Goal: Transaction & Acquisition: Book appointment/travel/reservation

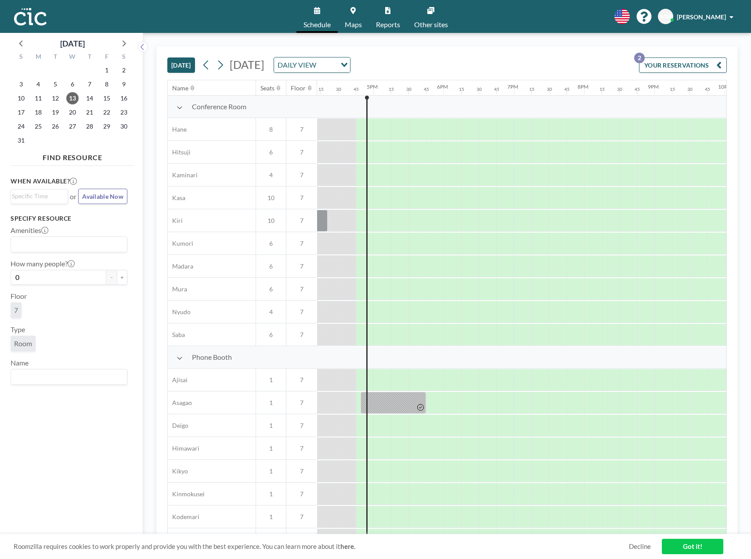
scroll to position [0, 1159]
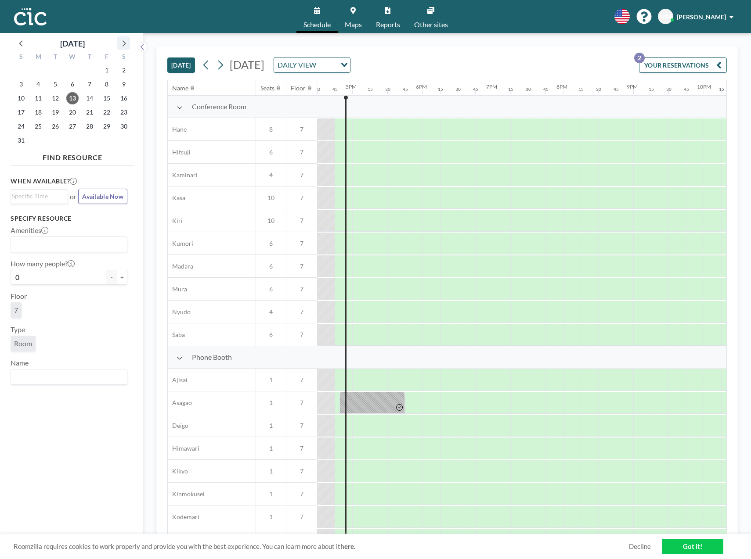
click at [127, 44] on icon at bounding box center [123, 42] width 11 height 11
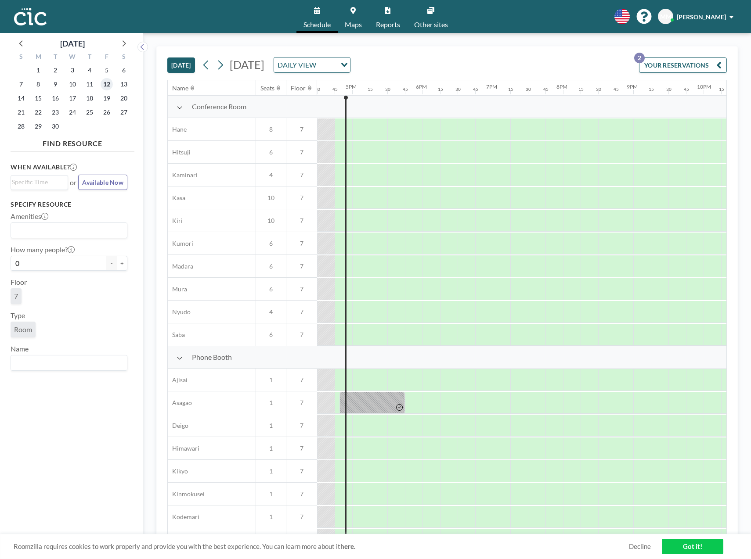
click at [107, 85] on span "12" at bounding box center [107, 84] width 12 height 12
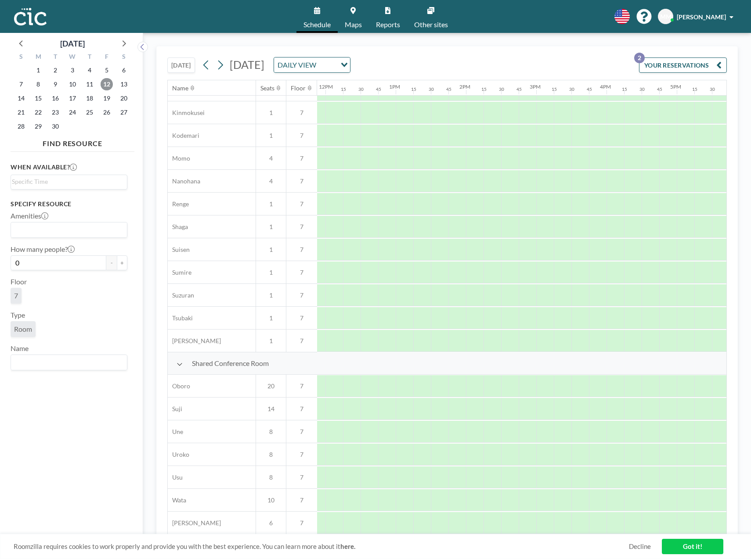
scroll to position [386, 849]
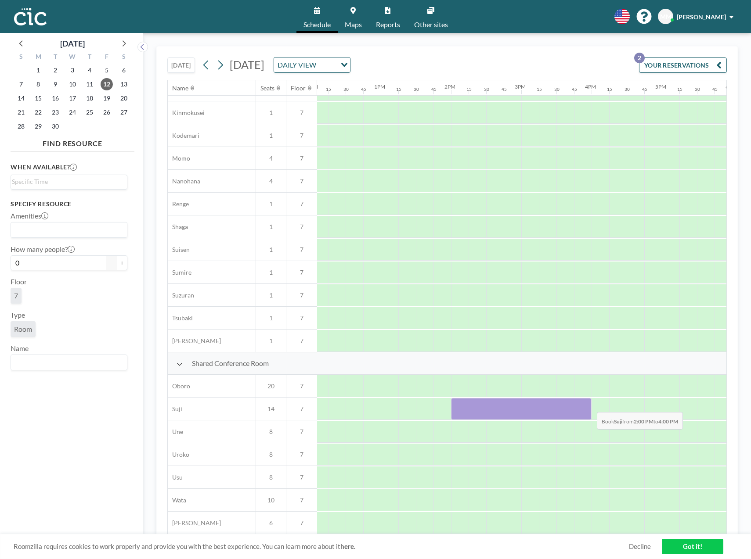
drag, startPoint x: 465, startPoint y: 395, endPoint x: 590, endPoint y: 406, distance: 125.2
click at [590, 406] on div at bounding box center [521, 409] width 140 height 22
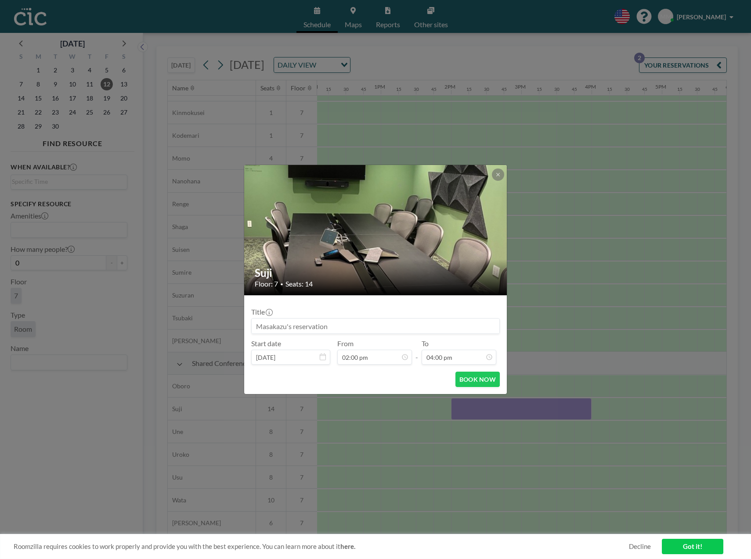
scroll to position [0, 0]
click at [466, 381] on button "BOOK NOW" at bounding box center [477, 379] width 44 height 15
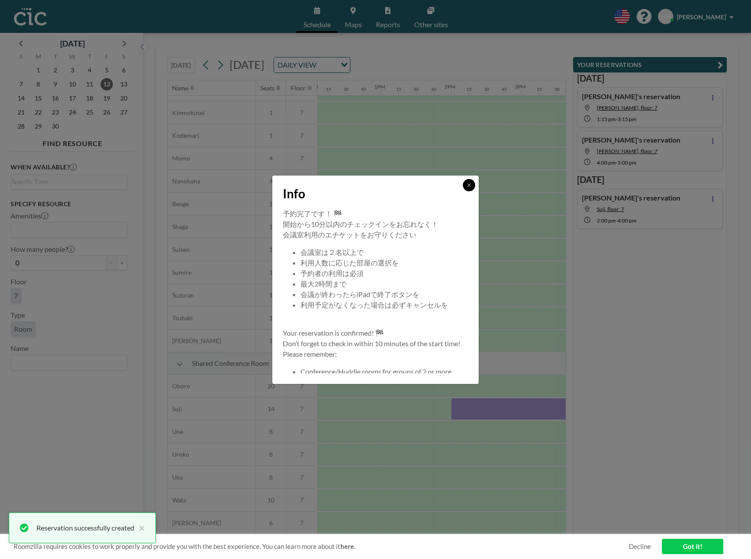
click at [465, 182] on button at bounding box center [469, 185] width 12 height 12
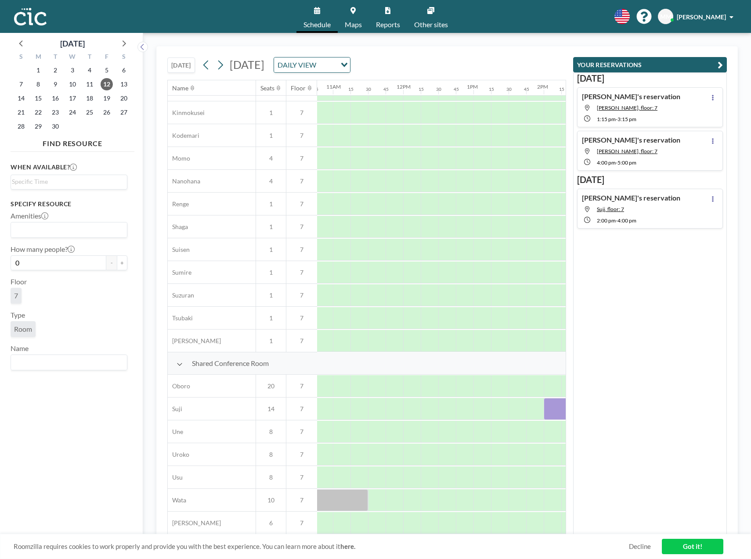
scroll to position [386, 666]
click at [321, 527] on div at bounding box center [494, 523] width 1686 height 23
click at [40, 71] on span "1" at bounding box center [38, 70] width 12 height 12
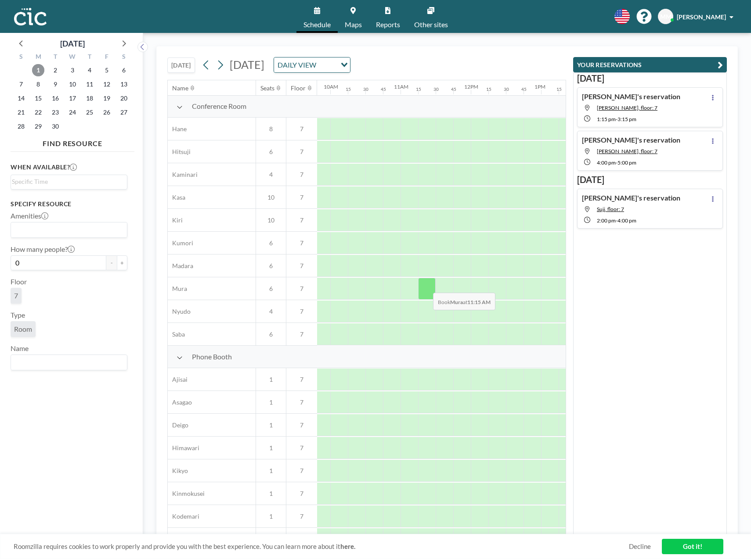
scroll to position [0, 689]
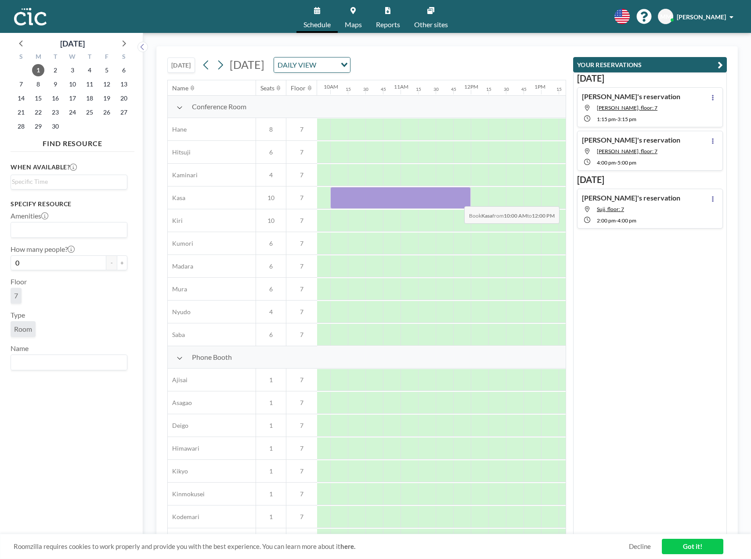
drag, startPoint x: 343, startPoint y: 198, endPoint x: 457, endPoint y: 200, distance: 113.7
click at [457, 200] on div at bounding box center [400, 198] width 140 height 22
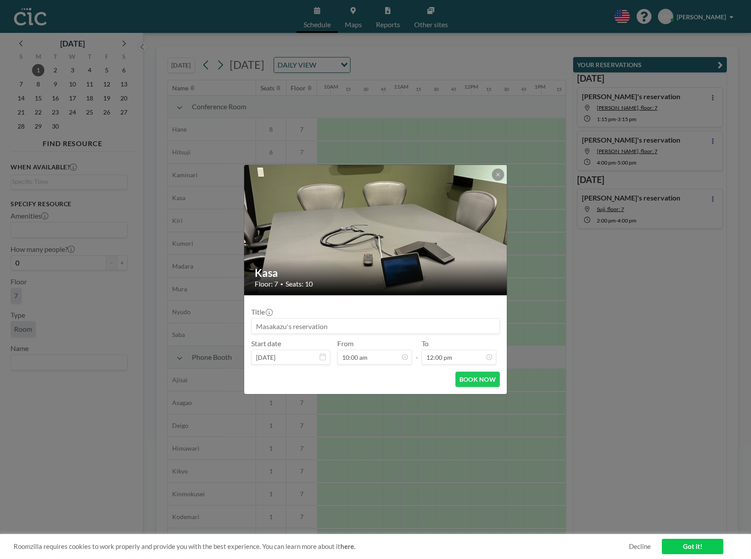
scroll to position [750, 0]
click at [477, 381] on button "BOOK NOW" at bounding box center [477, 379] width 44 height 15
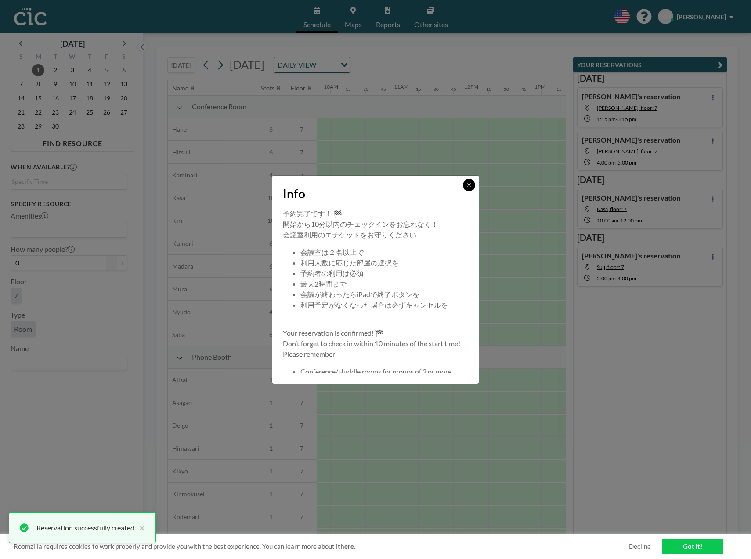
click at [471, 184] on icon at bounding box center [468, 185] width 5 height 5
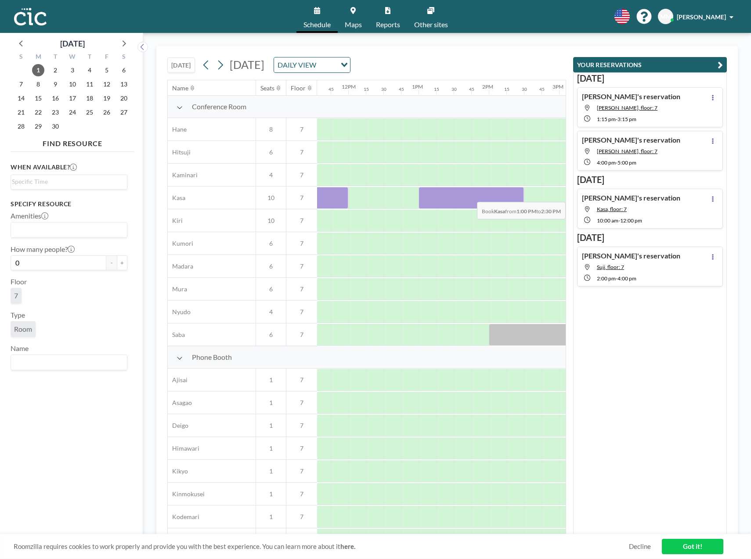
scroll to position [0, 816]
drag, startPoint x: 462, startPoint y: 196, endPoint x: 550, endPoint y: 199, distance: 88.3
click at [550, 199] on div at bounding box center [484, 198] width 140 height 22
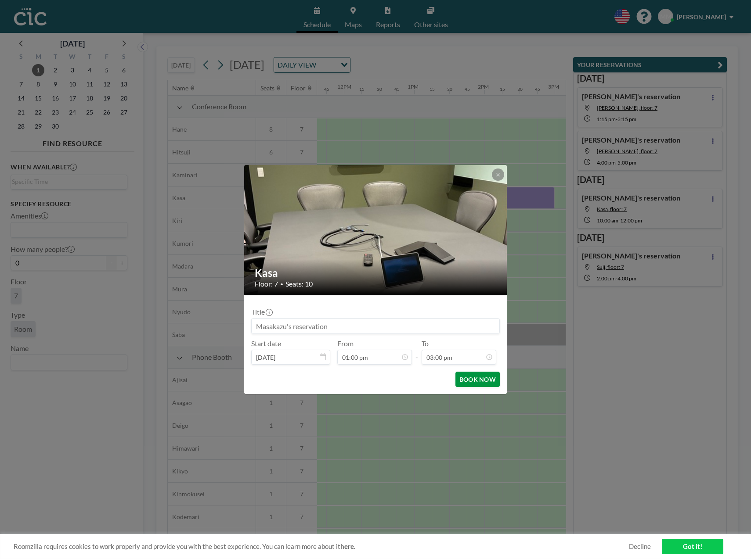
scroll to position [0, 0]
click at [482, 380] on button "BOOK NOW" at bounding box center [477, 379] width 44 height 15
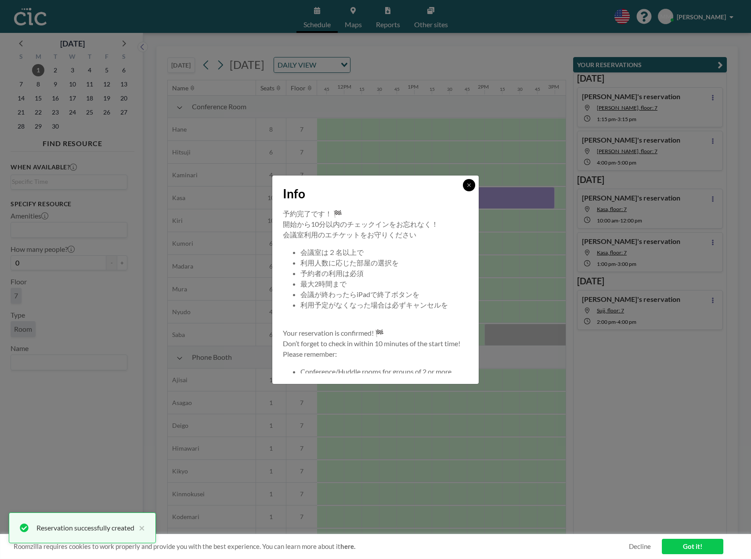
click at [467, 182] on button at bounding box center [469, 185] width 12 height 12
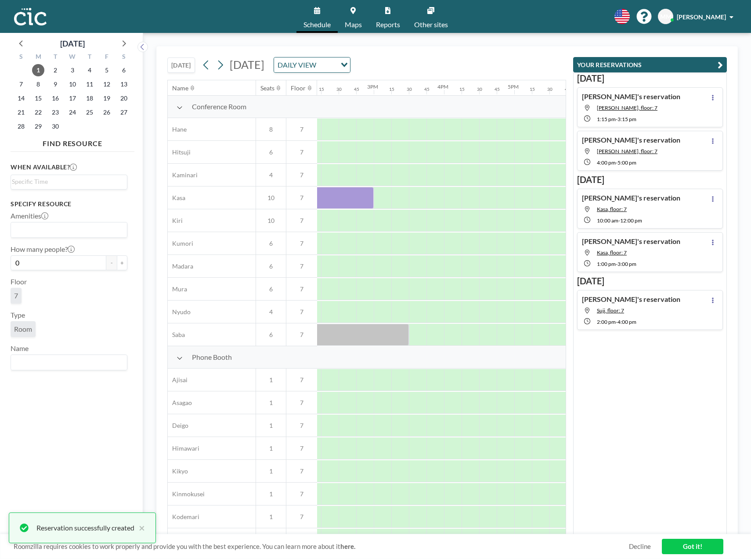
scroll to position [0, 1039]
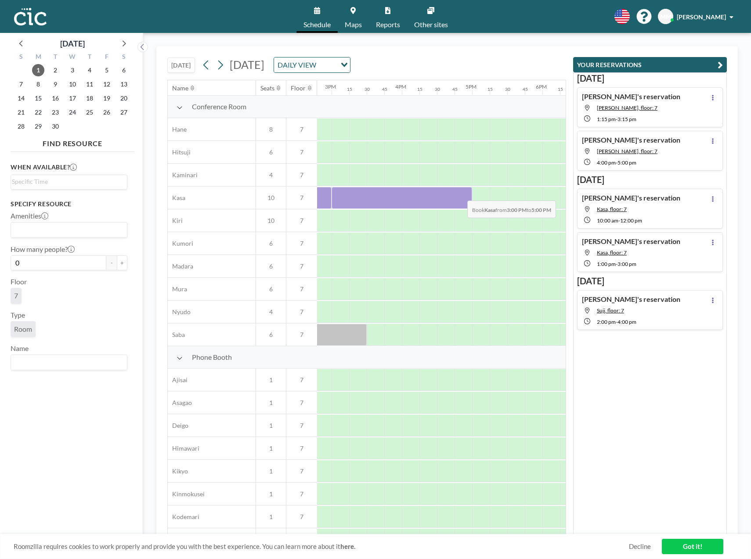
drag, startPoint x: 379, startPoint y: 196, endPoint x: 460, endPoint y: 194, distance: 80.8
click at [460, 194] on div at bounding box center [401, 198] width 140 height 22
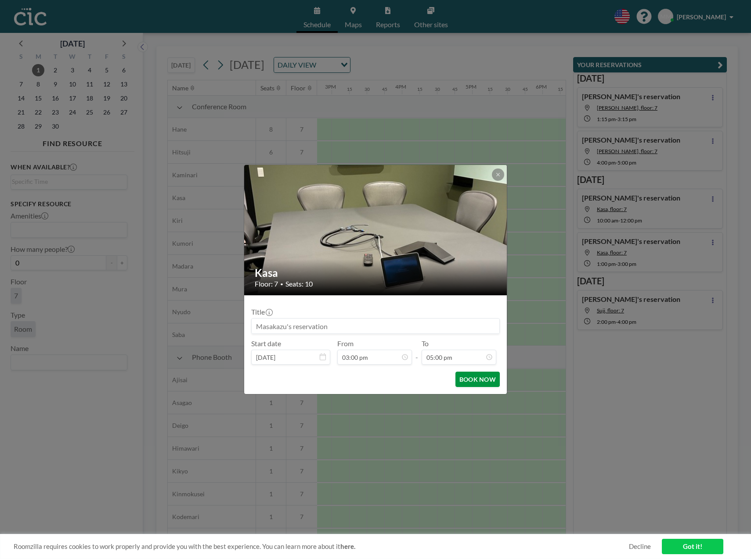
scroll to position [1062, 0]
click at [474, 380] on button "BOOK NOW" at bounding box center [477, 379] width 44 height 15
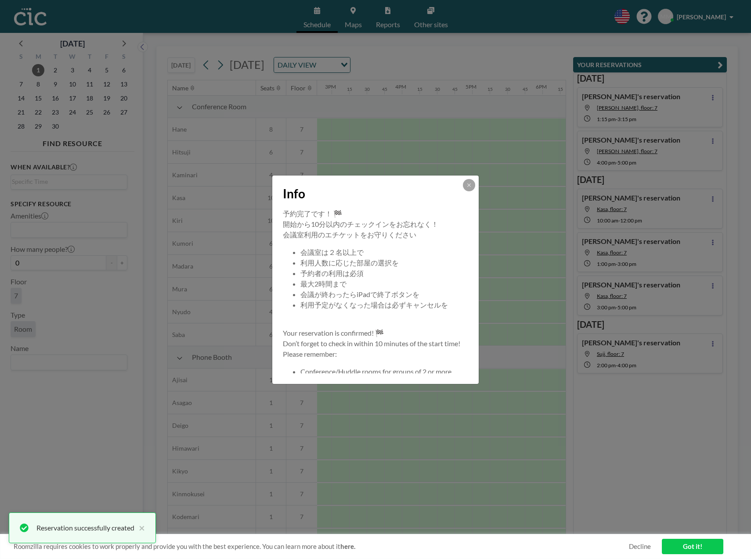
click at [474, 187] on button at bounding box center [469, 185] width 12 height 12
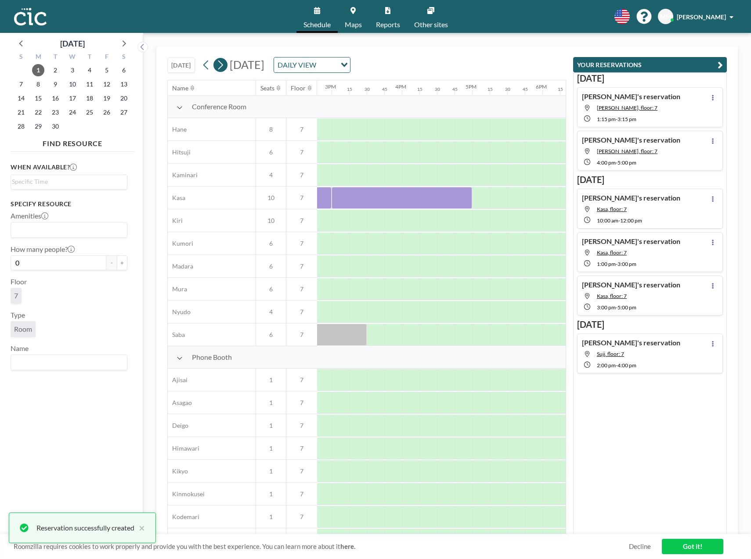
click at [222, 65] on icon at bounding box center [220, 64] width 8 height 13
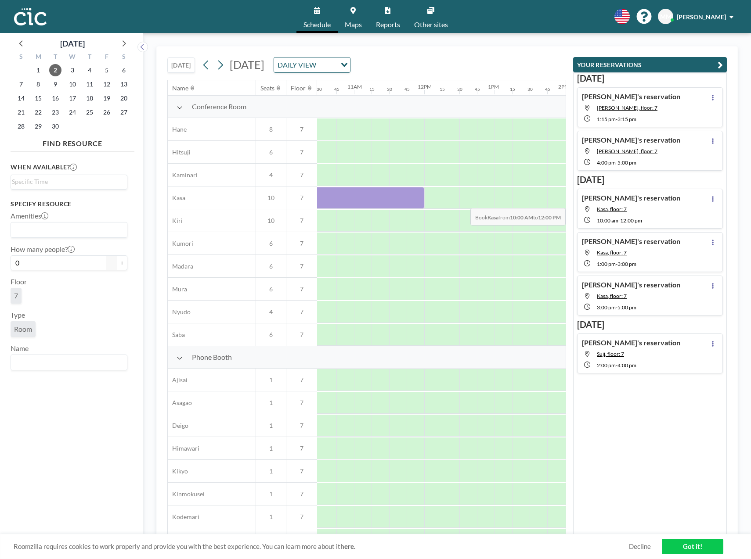
scroll to position [0, 762]
drag, startPoint x: 476, startPoint y: 193, endPoint x: 390, endPoint y: 204, distance: 86.8
click at [390, 204] on div at bounding box center [328, 198] width 140 height 22
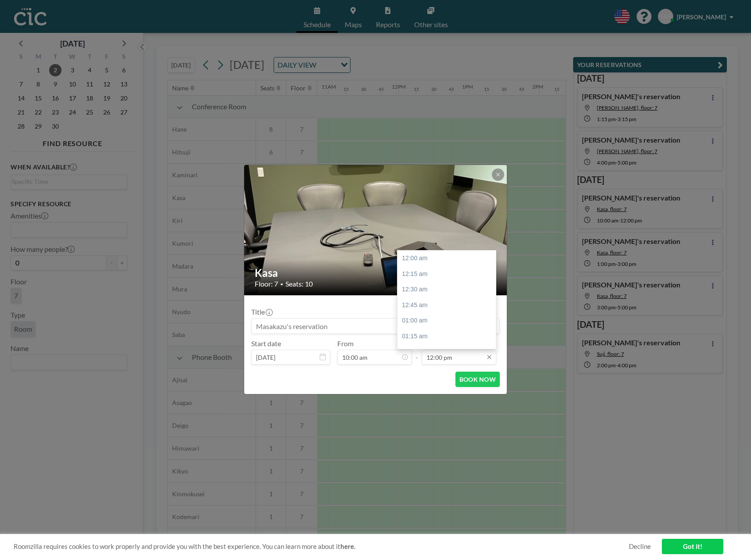
scroll to position [750, 0]
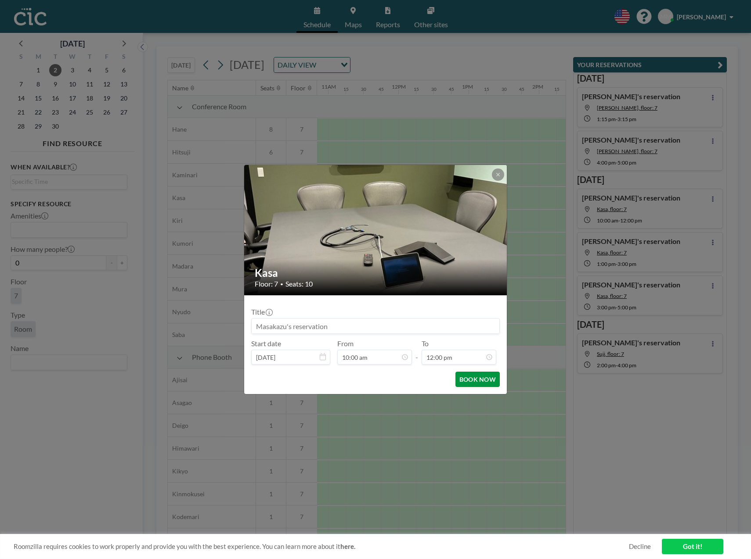
click at [486, 382] on button "BOOK NOW" at bounding box center [477, 379] width 44 height 15
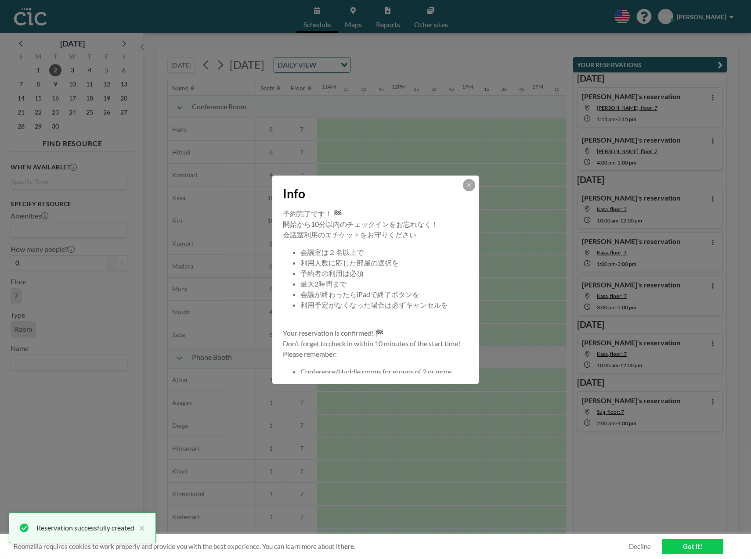
click at [468, 180] on button at bounding box center [469, 185] width 12 height 12
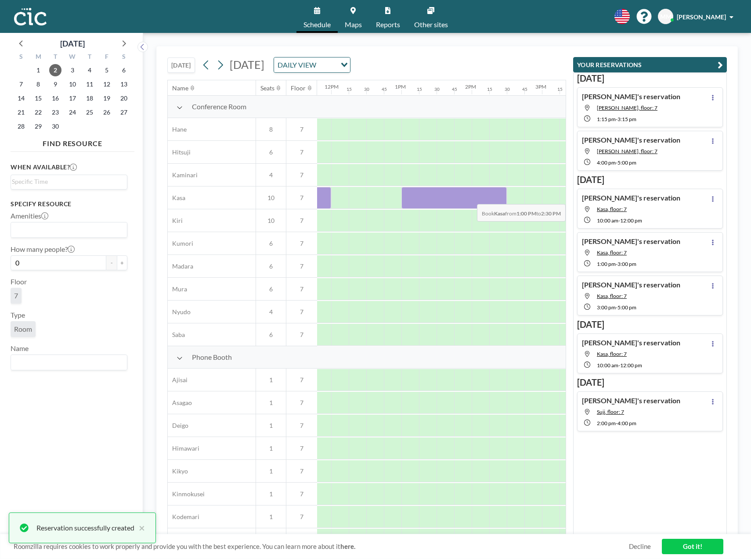
scroll to position [0, 893]
drag, startPoint x: 481, startPoint y: 195, endPoint x: 481, endPoint y: 201, distance: 5.3
click at [481, 201] on div at bounding box center [267, 198] width 1686 height 23
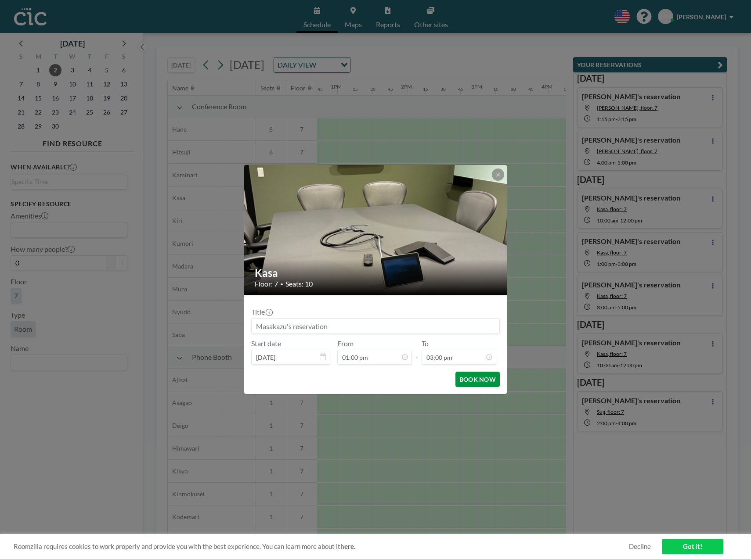
click at [486, 381] on button "BOOK NOW" at bounding box center [477, 379] width 44 height 15
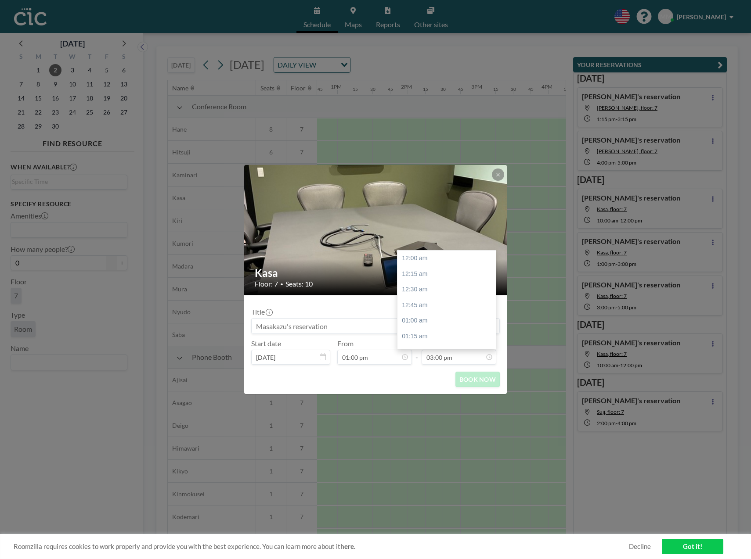
scroll to position [938, 0]
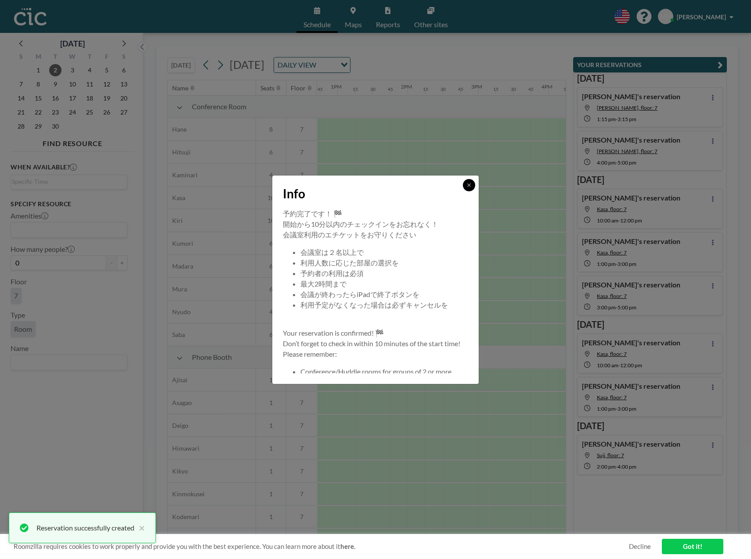
click at [473, 182] on button at bounding box center [469, 185] width 12 height 12
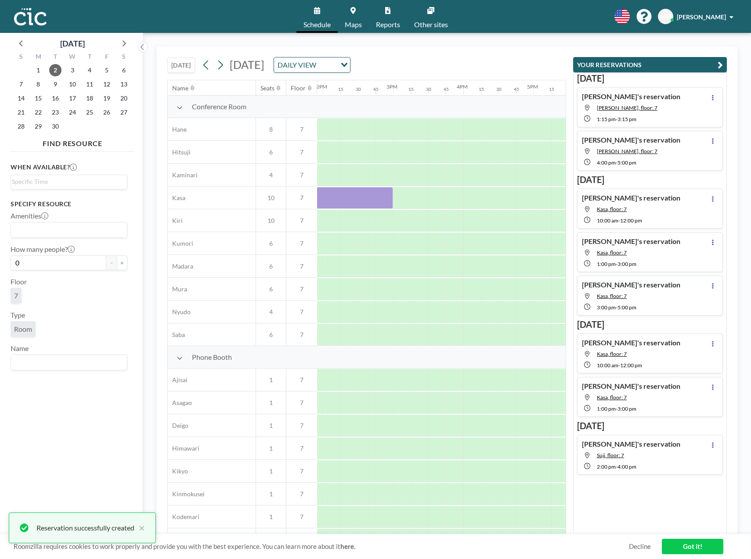
scroll to position [0, 1011]
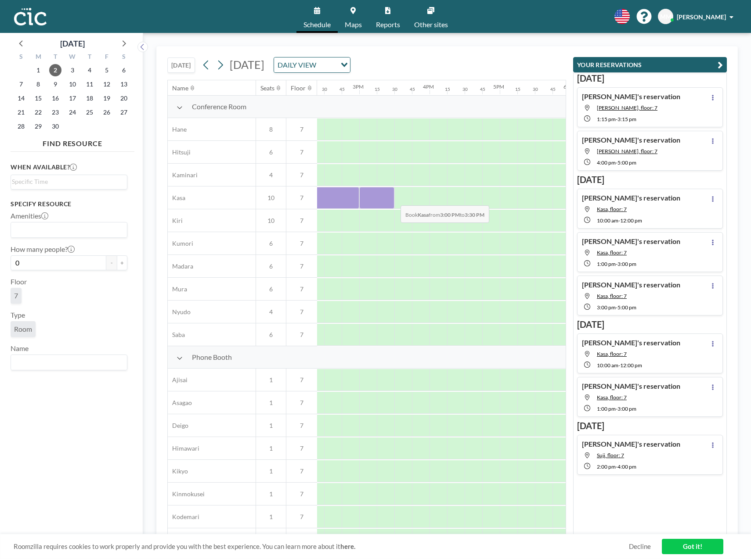
click at [393, 199] on div at bounding box center [376, 198] width 35 height 22
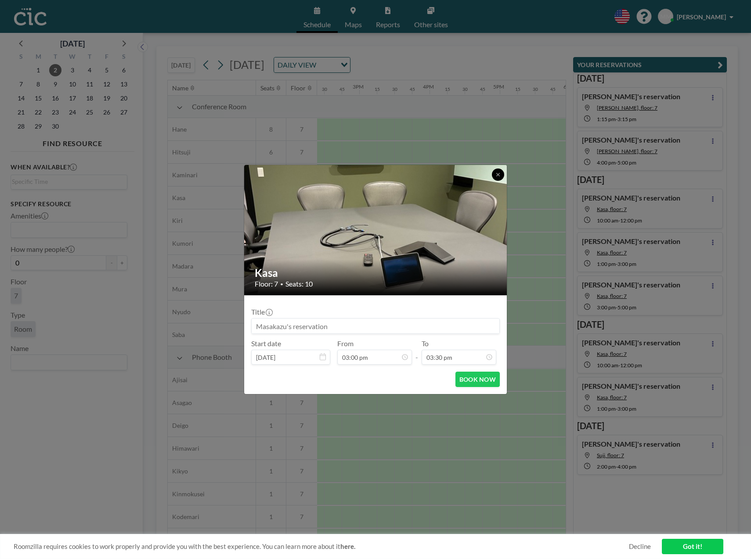
click at [496, 173] on icon at bounding box center [497, 174] width 5 height 5
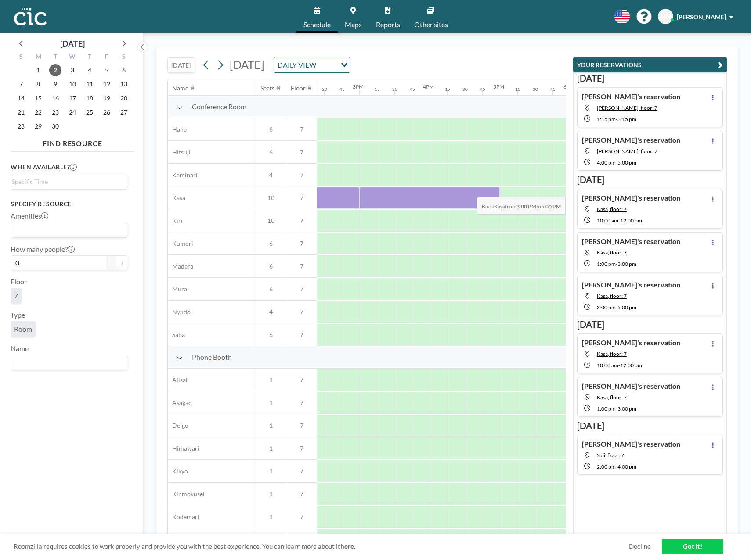
drag, startPoint x: 367, startPoint y: 196, endPoint x: 536, endPoint y: 191, distance: 169.1
click at [536, 191] on div at bounding box center [149, 198] width 1686 height 23
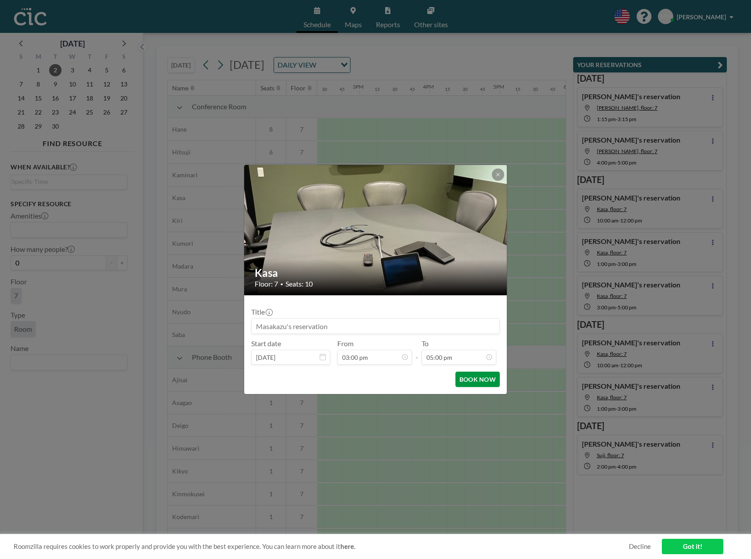
click at [475, 385] on button "BOOK NOW" at bounding box center [477, 379] width 44 height 15
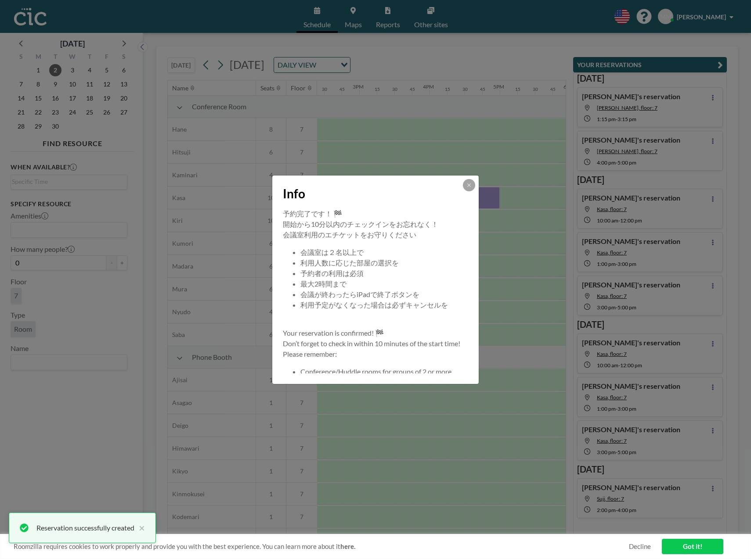
click at [475, 185] on div "Info" at bounding box center [375, 192] width 206 height 33
click at [472, 186] on button at bounding box center [469, 185] width 12 height 12
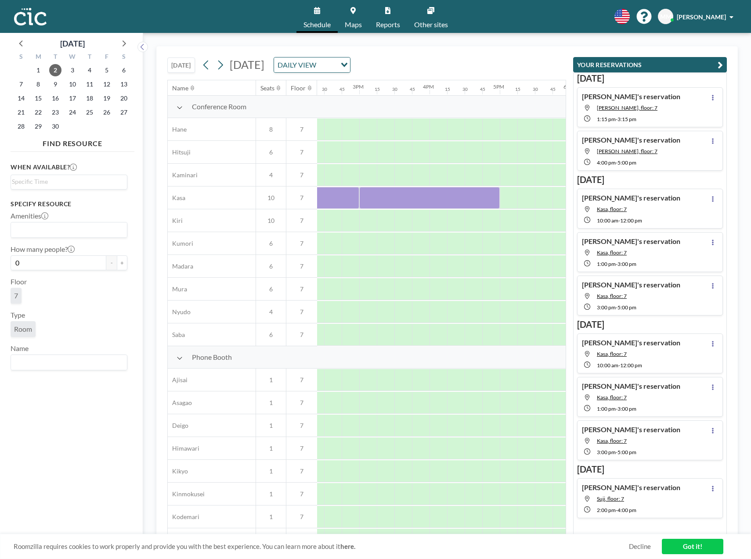
drag, startPoint x: 418, startPoint y: 534, endPoint x: 398, endPoint y: 535, distance: 19.8
click at [398, 535] on div "Roomzilla requires cookies to work properly and provide you with the best exper…" at bounding box center [375, 546] width 751 height 25
drag, startPoint x: 414, startPoint y: 208, endPoint x: 467, endPoint y: 195, distance: 53.8
click at [467, 195] on div at bounding box center [446, 198] width 70 height 22
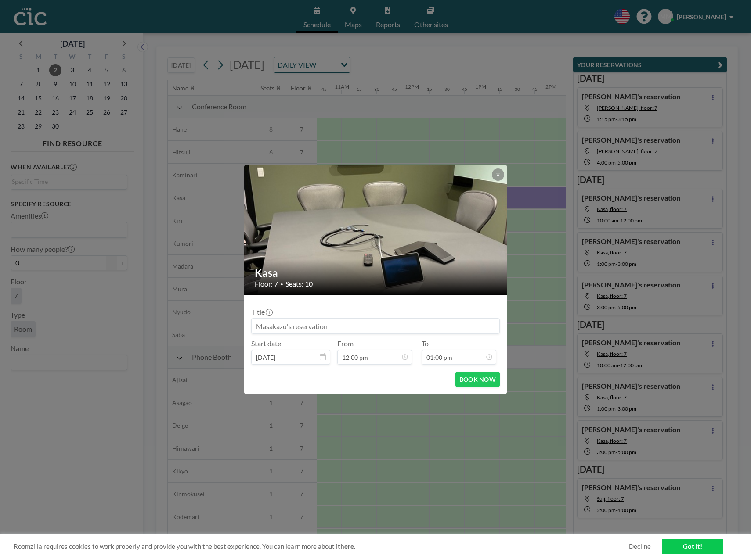
scroll to position [750, 0]
click at [458, 378] on button "BOOK NOW" at bounding box center [477, 379] width 44 height 15
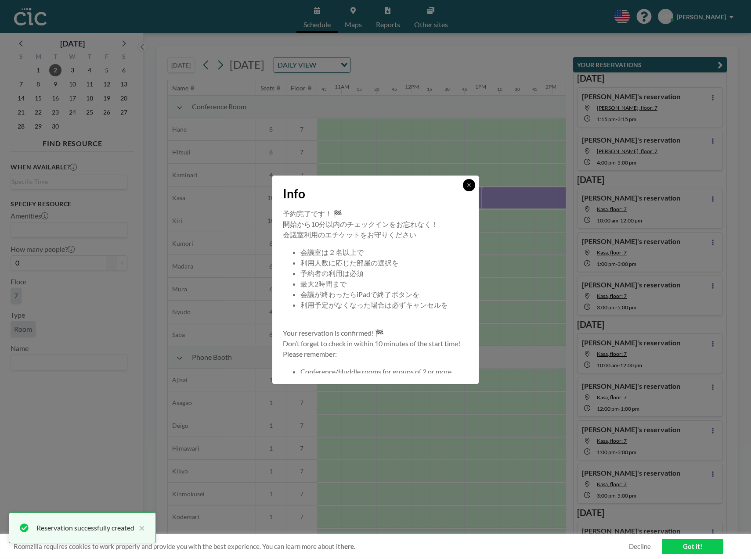
click at [469, 186] on icon at bounding box center [468, 185] width 5 height 5
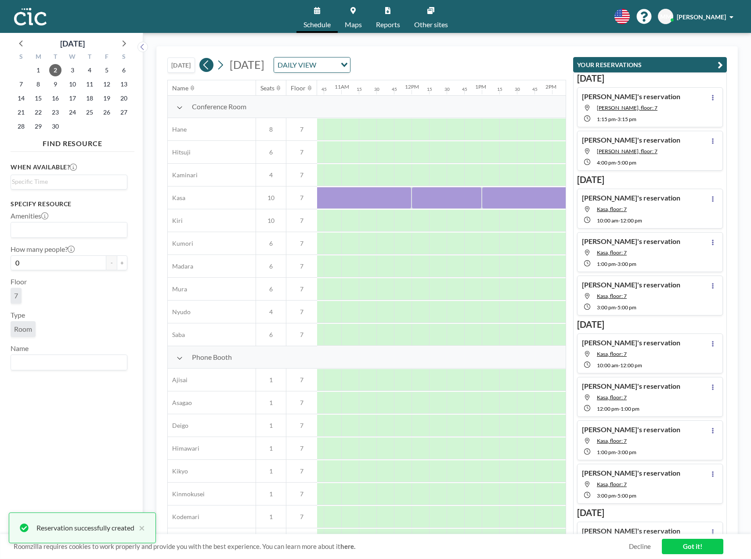
click at [208, 66] on icon at bounding box center [206, 64] width 8 height 13
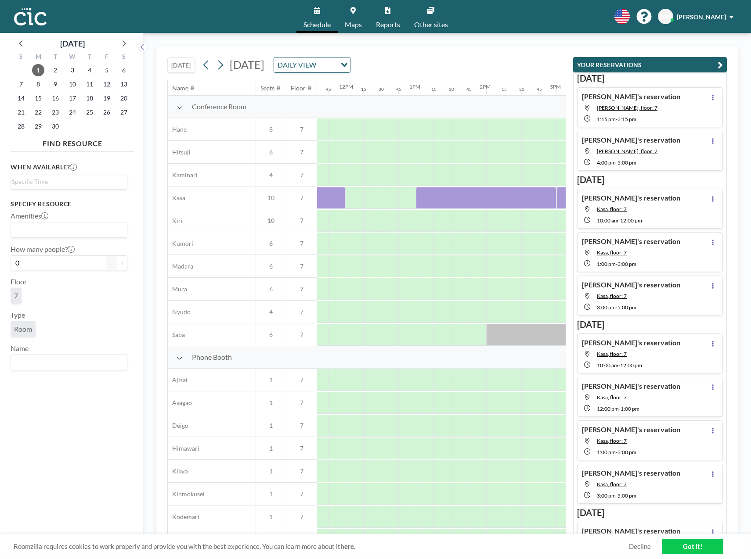
scroll to position [0, 793]
drag, startPoint x: 396, startPoint y: 197, endPoint x: 422, endPoint y: 196, distance: 26.4
click at [422, 196] on div at bounding box center [402, 198] width 70 height 22
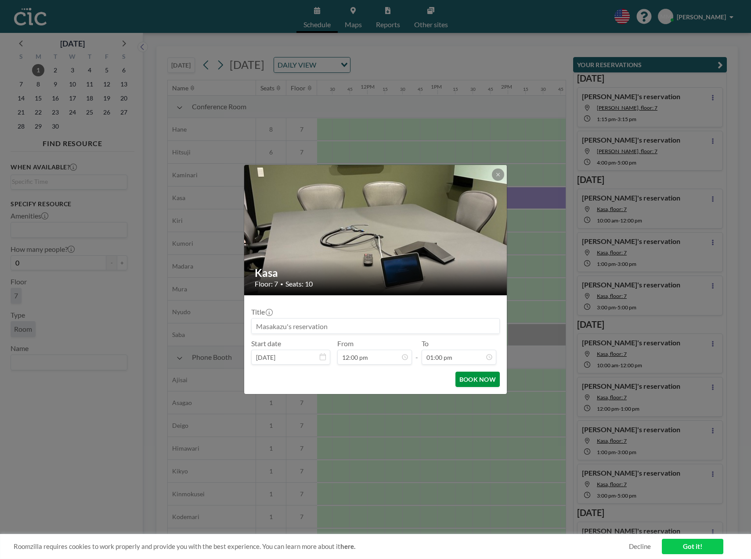
click at [460, 380] on button "BOOK NOW" at bounding box center [477, 379] width 44 height 15
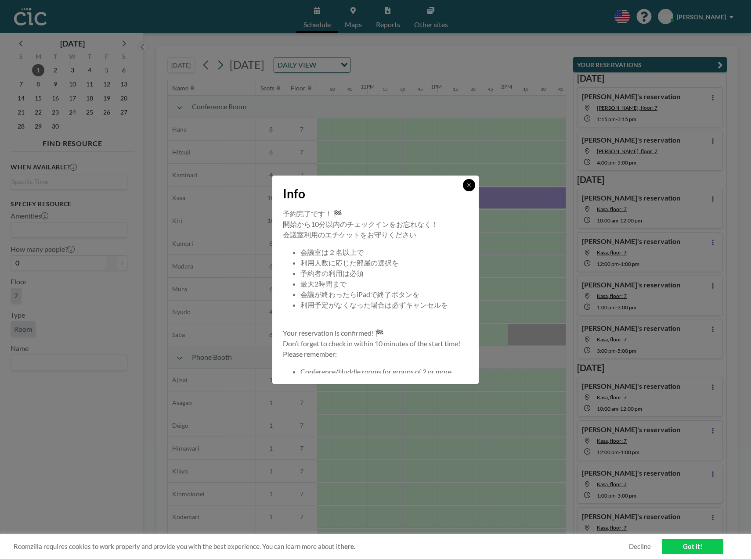
click at [469, 183] on icon at bounding box center [468, 185] width 5 height 5
